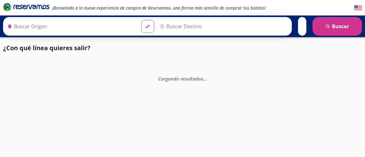
type input "Central de Autobuses, [GEOGRAPHIC_DATA]"
type input "[GEOGRAPHIC_DATA][PERSON_NAME] ([GEOGRAPHIC_DATA]), [GEOGRAPHIC_DATA]"
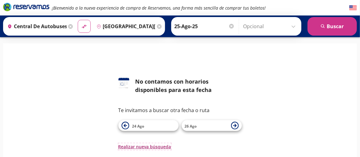
click at [145, 147] on button "Realizar nueva búsqueda" at bounding box center [145, 146] width 53 height 6
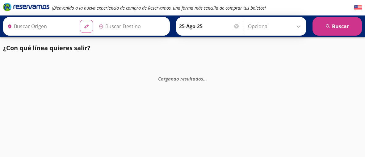
type input "Santiago de Querétaro, [GEOGRAPHIC_DATA]"
type input "[GEOGRAPHIC_DATA][PERSON_NAME] ([GEOGRAPHIC_DATA]), [GEOGRAPHIC_DATA]"
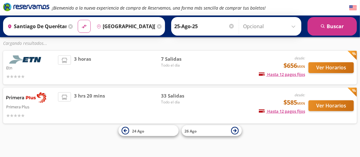
scroll to position [43, 0]
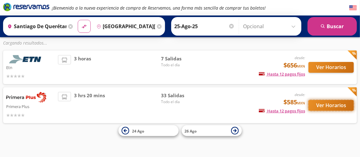
click at [340, 104] on button "Ver Horarios" at bounding box center [331, 105] width 45 height 11
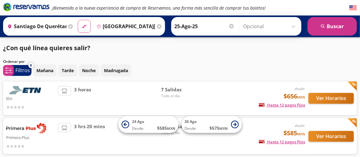
scroll to position [31, 0]
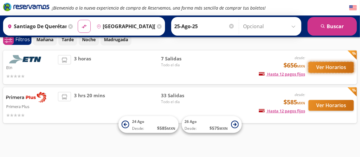
click at [335, 65] on button "Ver Horarios" at bounding box center [331, 67] width 45 height 11
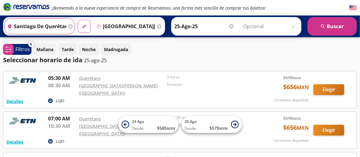
click at [23, 20] on input "Santiago de Querétaro, Querétaro" at bounding box center [36, 26] width 62 height 15
